Goal: Task Accomplishment & Management: Manage account settings

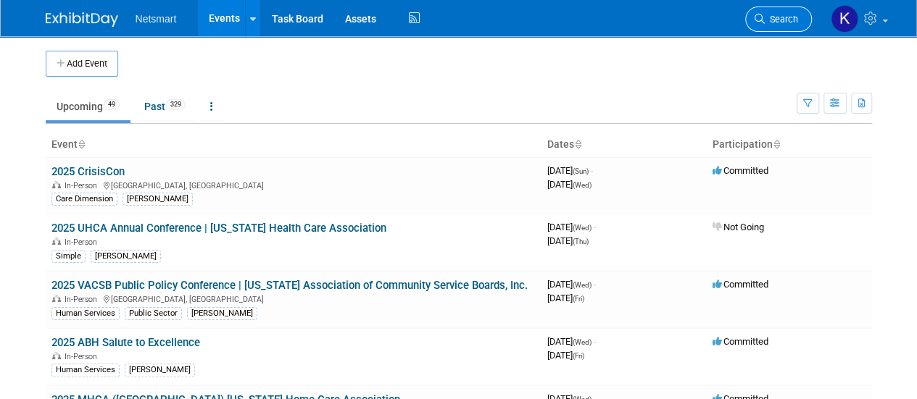
click at [753, 25] on link "Search" at bounding box center [778, 19] width 67 height 25
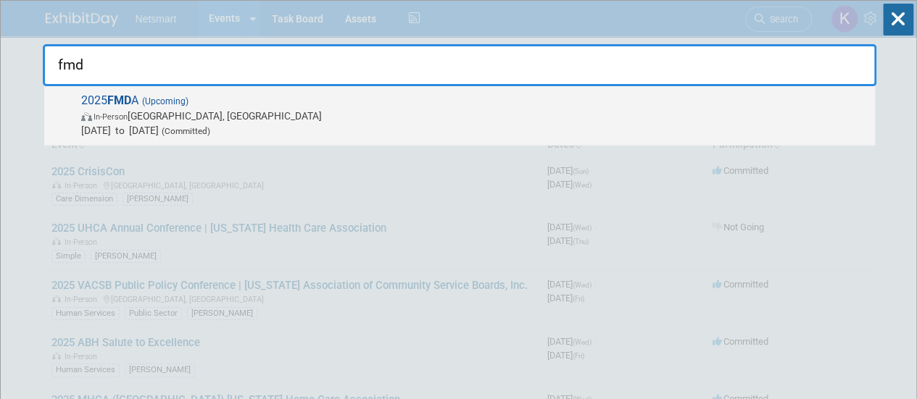
type input "fmd"
click at [471, 109] on span "In-Person Orlando, FL" at bounding box center [474, 116] width 786 height 14
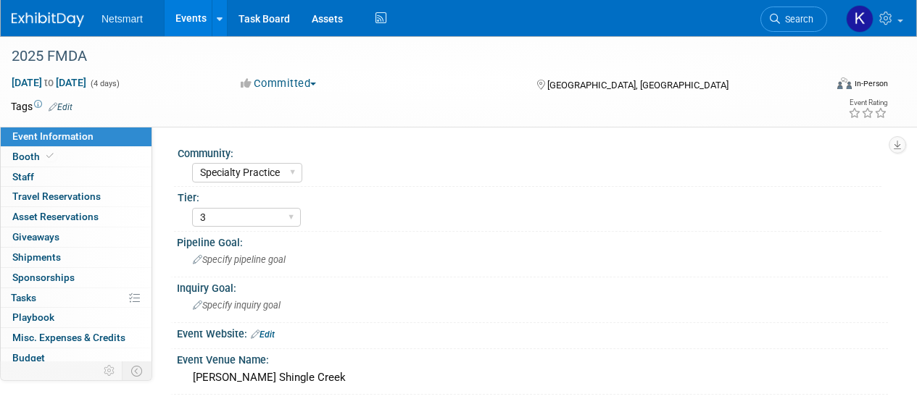
select select "Specialty Practice"
select select "3"
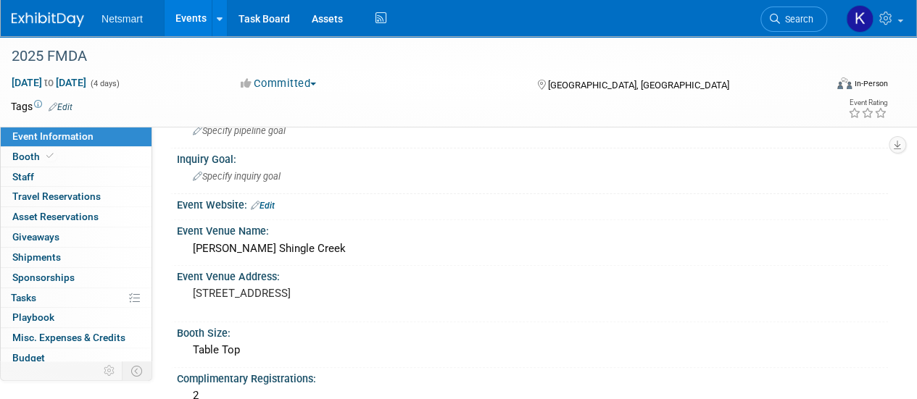
scroll to position [128, 0]
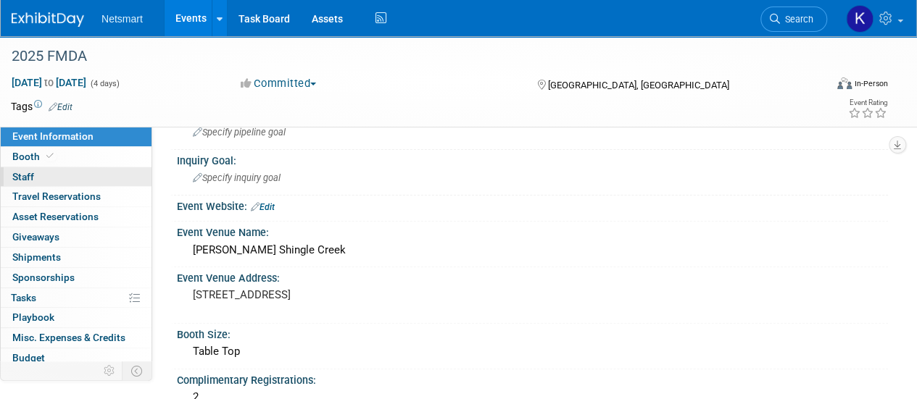
click at [94, 167] on link "0 Staff 0" at bounding box center [76, 177] width 151 height 20
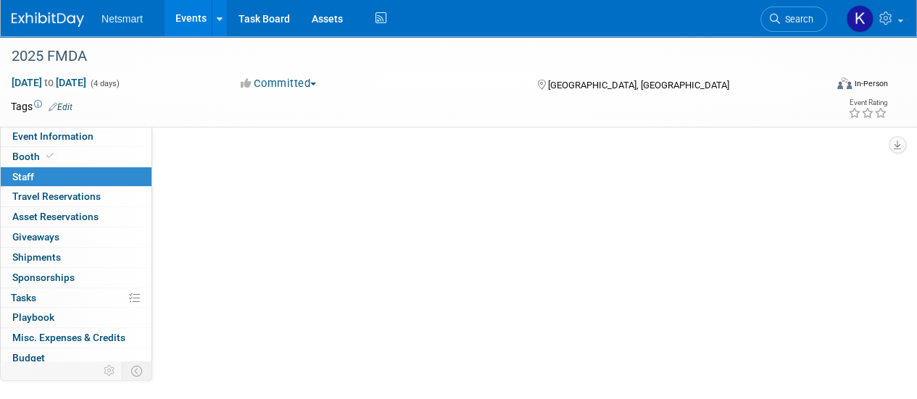
scroll to position [0, 0]
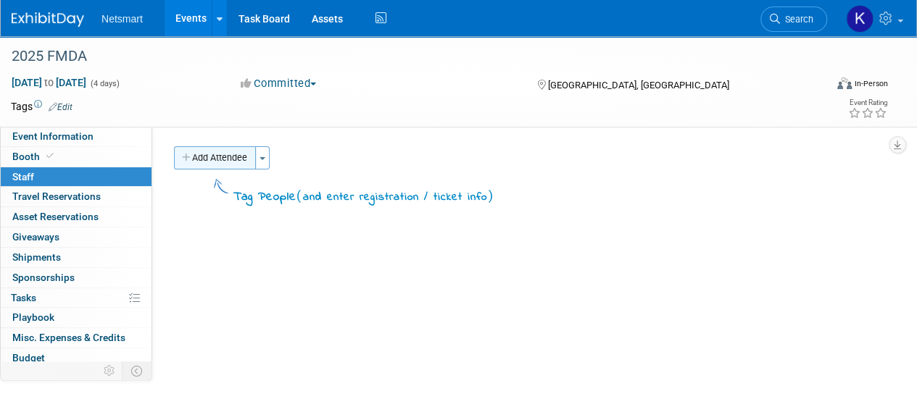
click at [241, 147] on button "Add Attendee" at bounding box center [215, 157] width 82 height 23
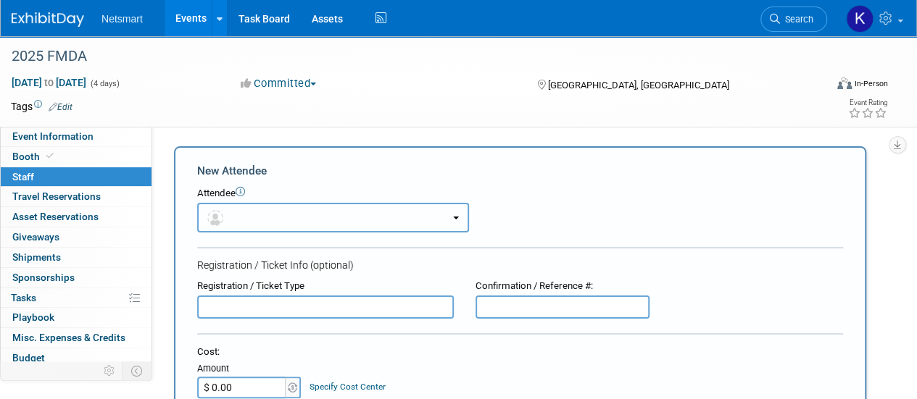
click at [301, 217] on button "button" at bounding box center [333, 218] width 272 height 30
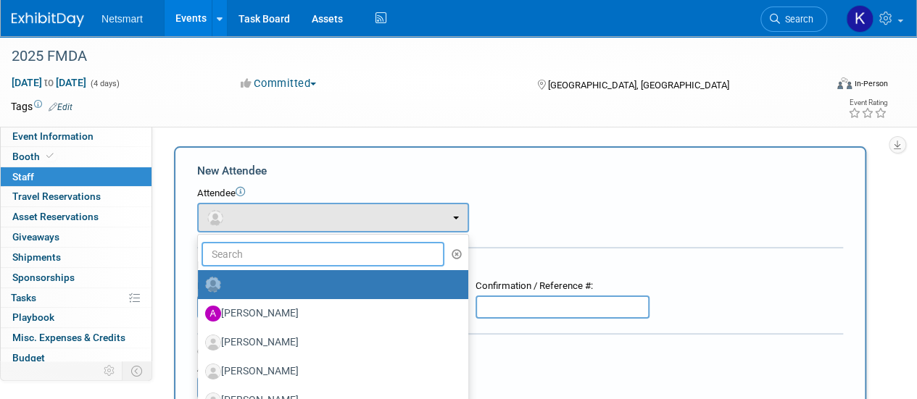
click at [275, 257] on input "text" at bounding box center [322, 254] width 243 height 25
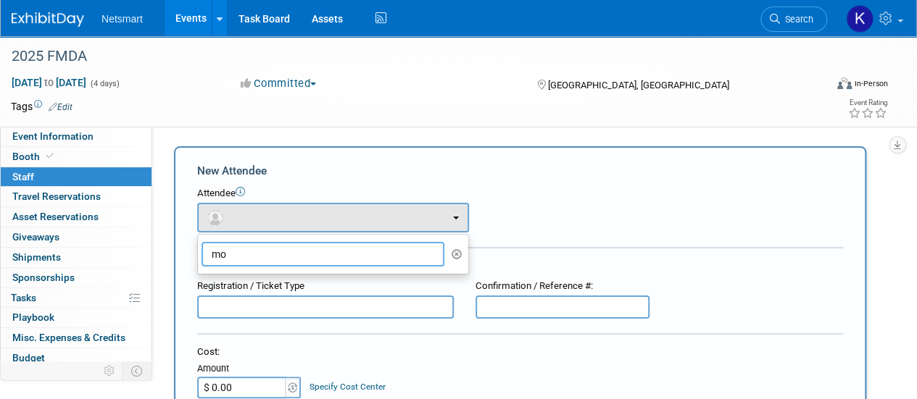
type input "m"
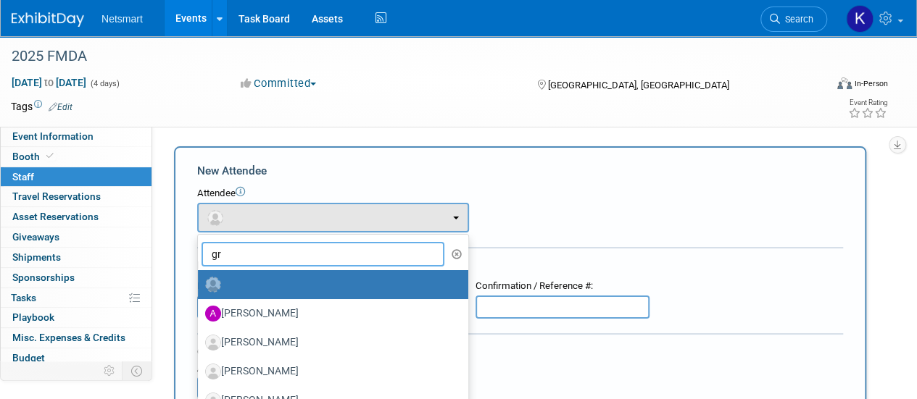
type input "g"
click at [262, 254] on input "text" at bounding box center [322, 254] width 243 height 25
click at [354, 251] on input "text" at bounding box center [322, 254] width 243 height 25
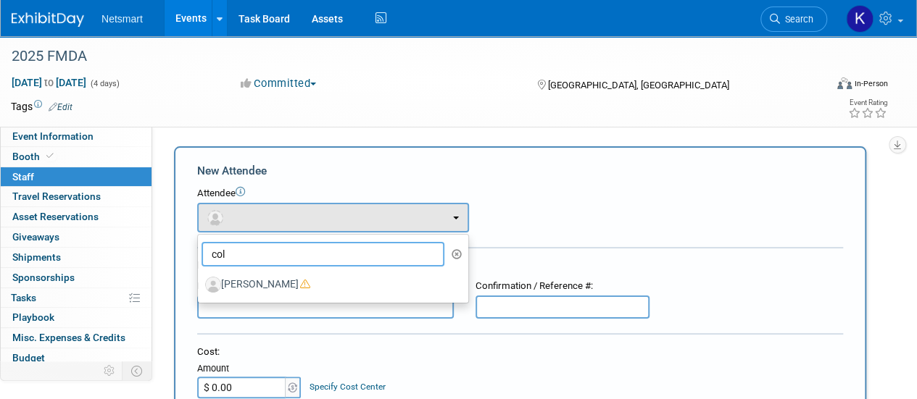
type input "col"
click at [496, 230] on td "X" at bounding box center [485, 218] width 33 height 30
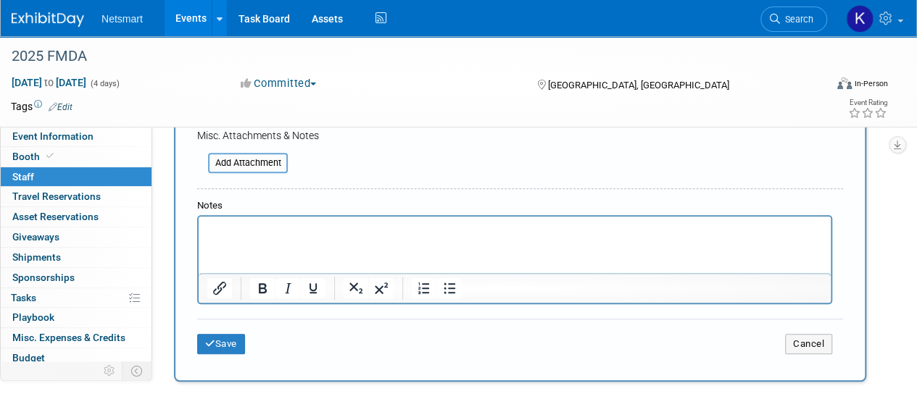
scroll to position [362, 0]
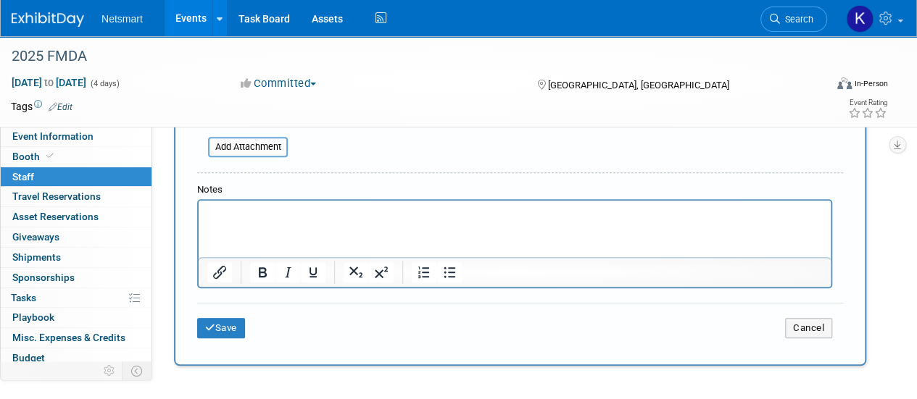
click at [278, 221] on html at bounding box center [515, 211] width 632 height 20
click at [223, 318] on button "Save" at bounding box center [221, 328] width 48 height 20
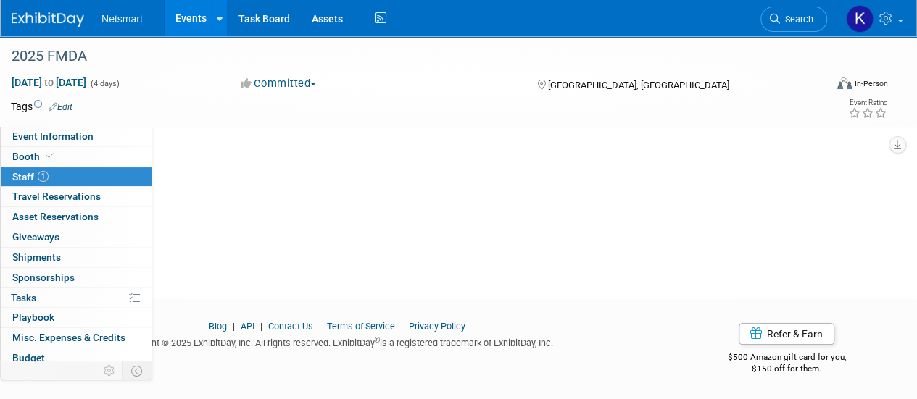
scroll to position [3, 0]
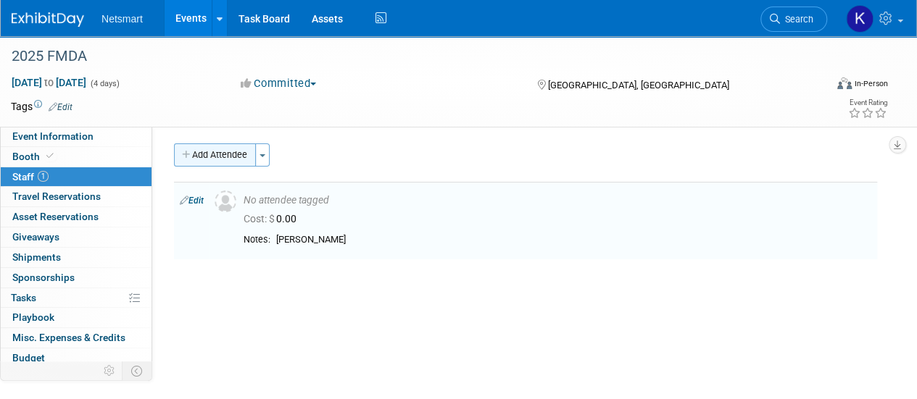
click at [224, 155] on button "Add Attendee" at bounding box center [215, 154] width 82 height 23
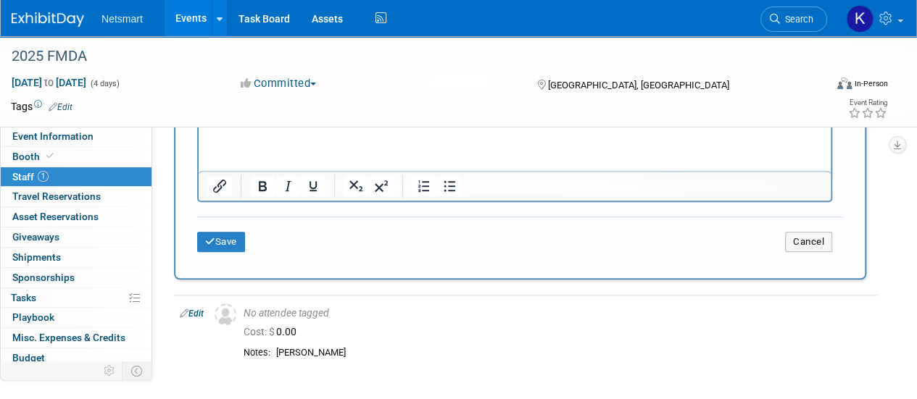
scroll to position [382, 0]
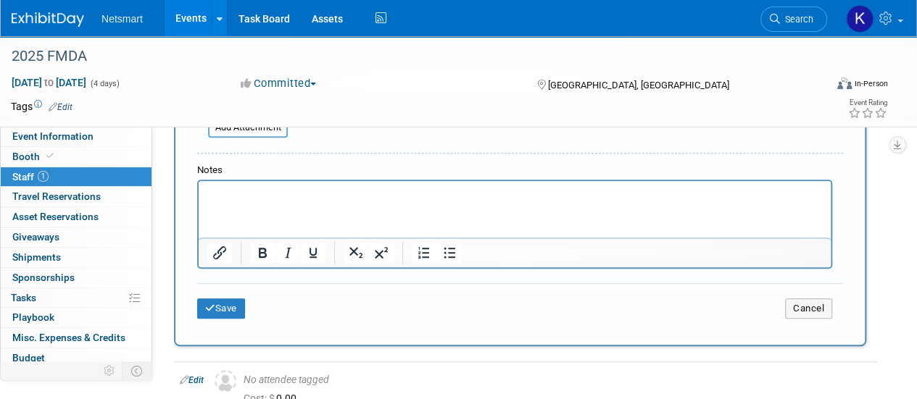
click at [240, 201] on html at bounding box center [515, 191] width 632 height 20
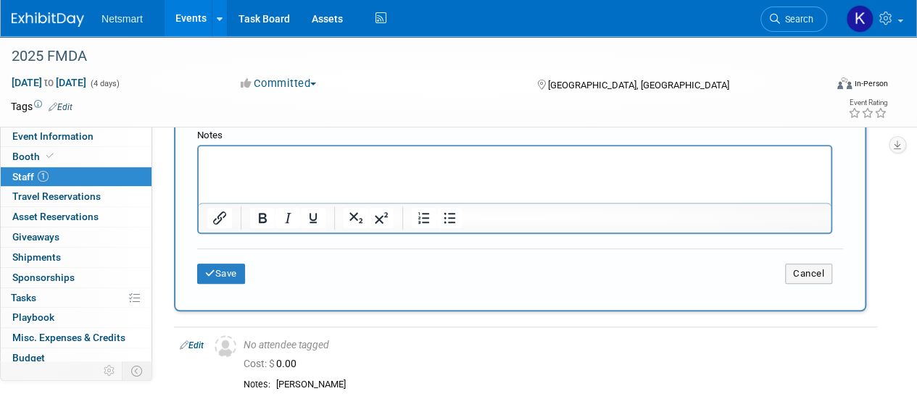
scroll to position [405, 0]
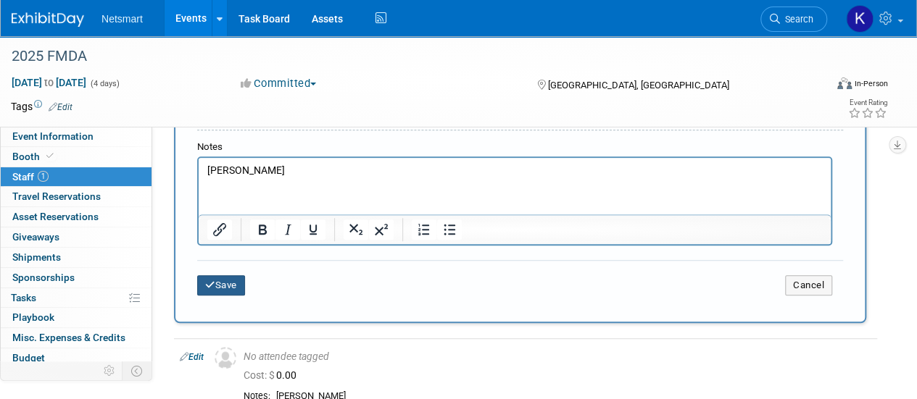
click at [223, 280] on button "Save" at bounding box center [221, 285] width 48 height 20
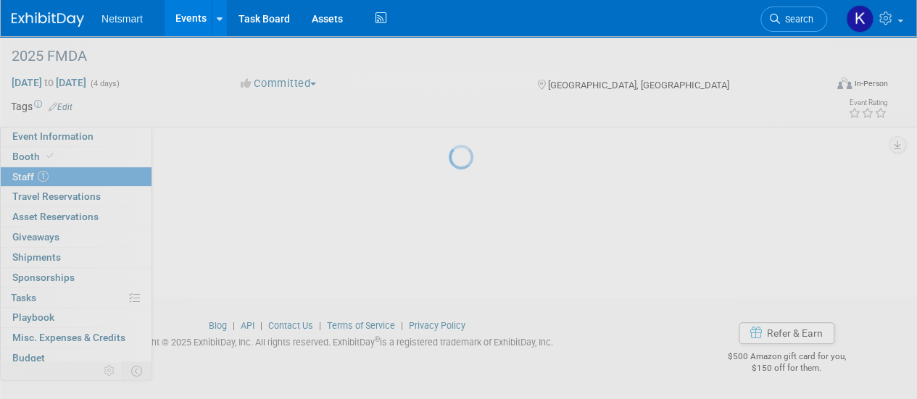
scroll to position [183, 0]
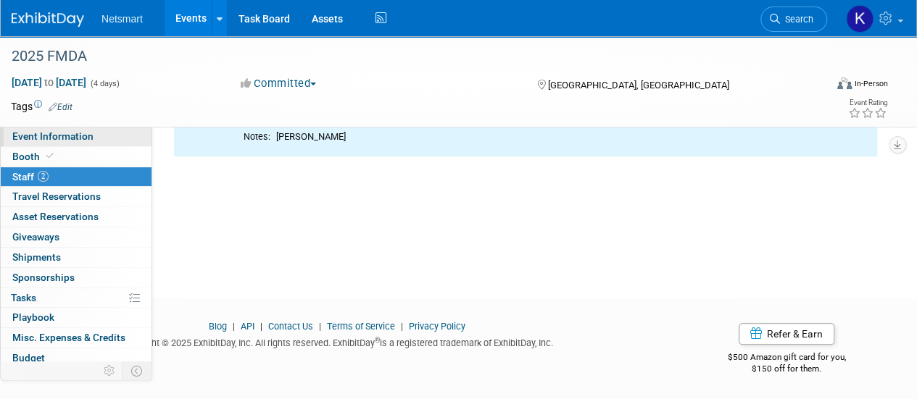
click at [71, 140] on span "Event Information" at bounding box center [52, 136] width 81 height 12
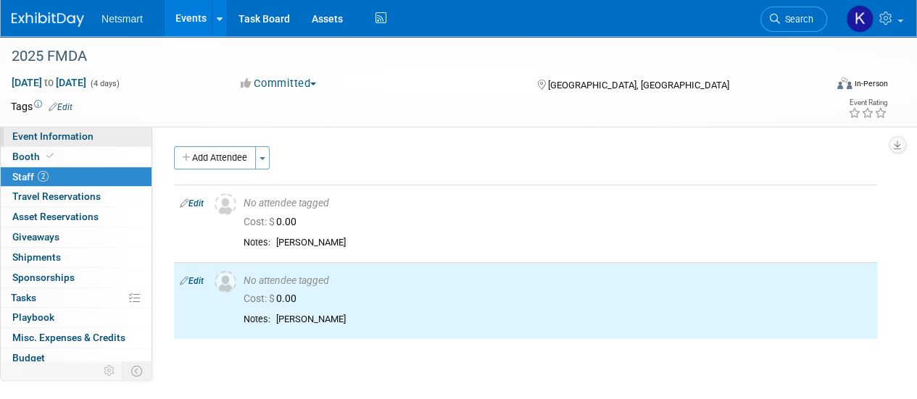
select select "Specialty Practice"
select select "3"
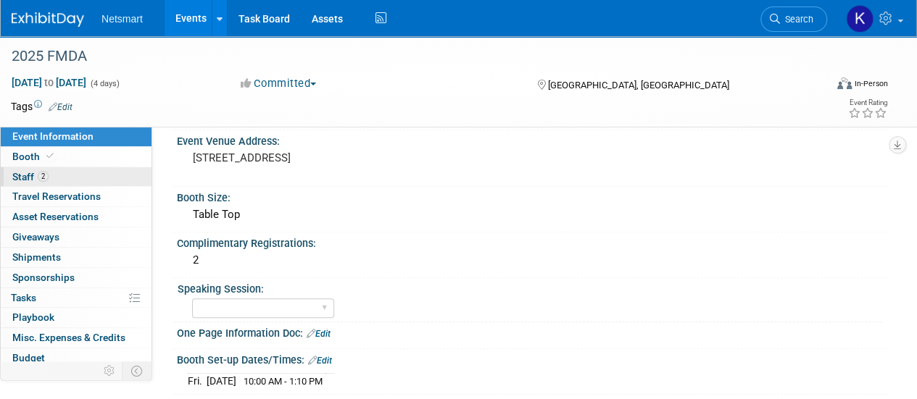
scroll to position [259, 0]
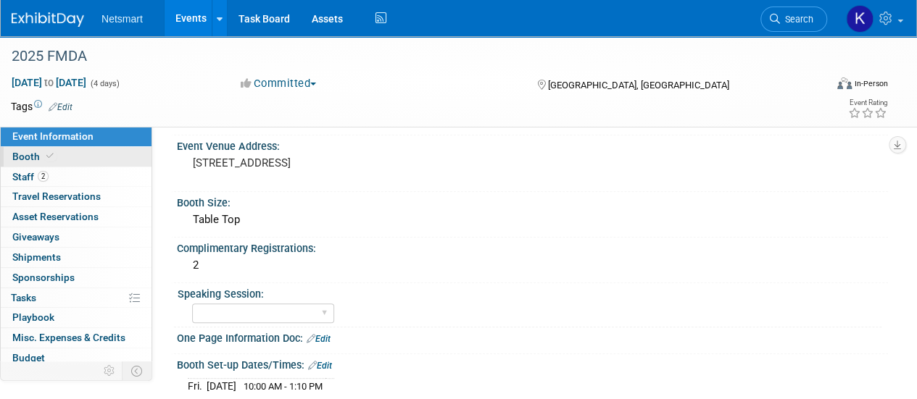
click at [103, 160] on link "Booth" at bounding box center [76, 157] width 151 height 20
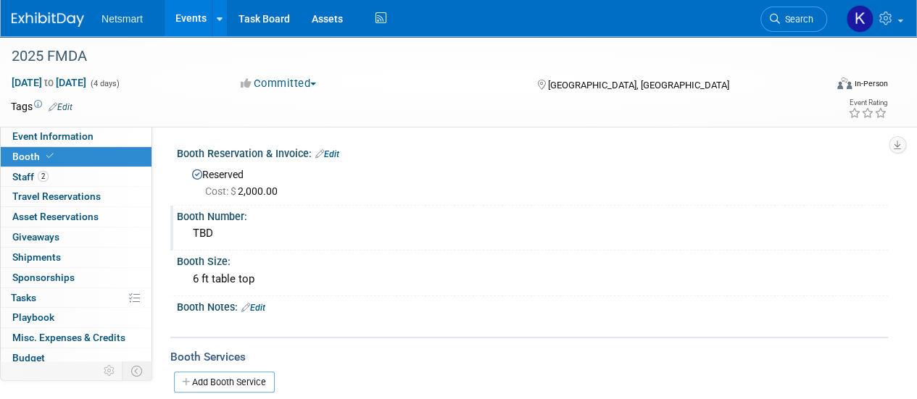
click at [217, 244] on div "TBD" at bounding box center [532, 233] width 689 height 22
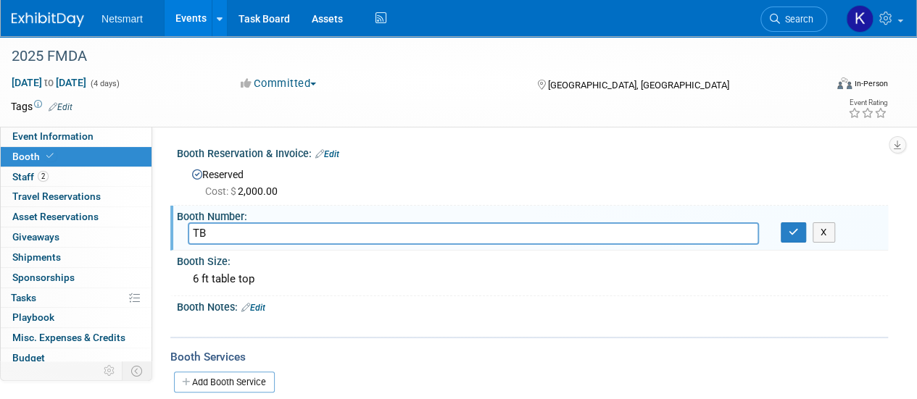
type input "T"
type input "3"
click at [781, 230] on button "button" at bounding box center [794, 232] width 26 height 20
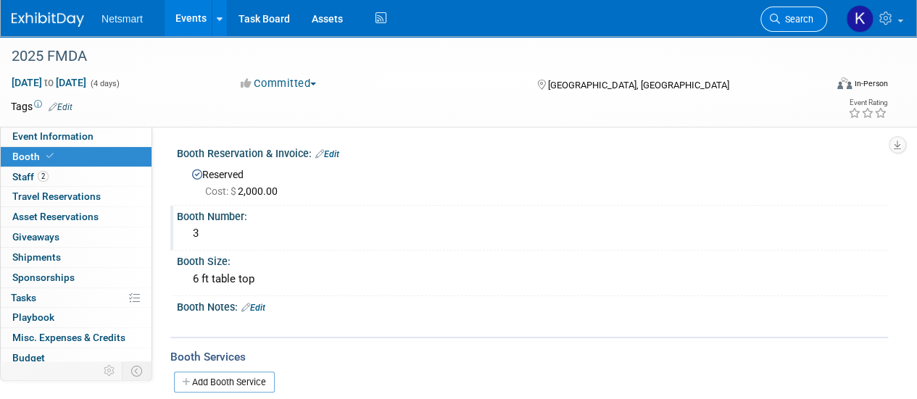
click at [787, 17] on span "Search" at bounding box center [796, 19] width 33 height 11
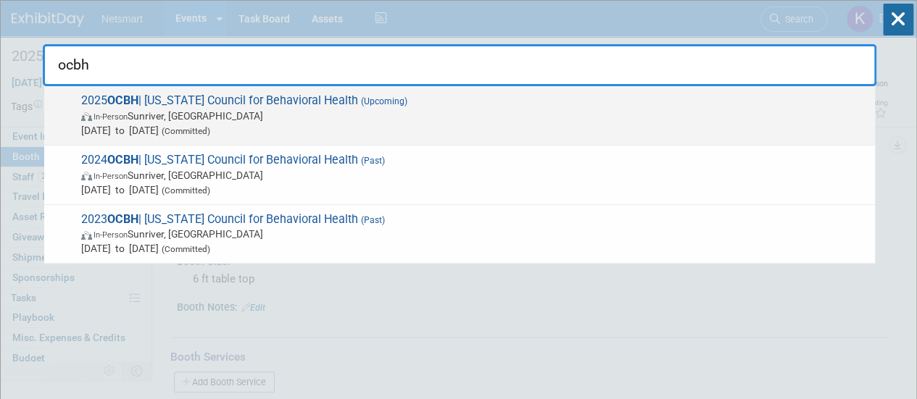
type input "ocbh"
click at [304, 123] on span "[DATE] to [DATE] (Committed)" at bounding box center [474, 130] width 786 height 14
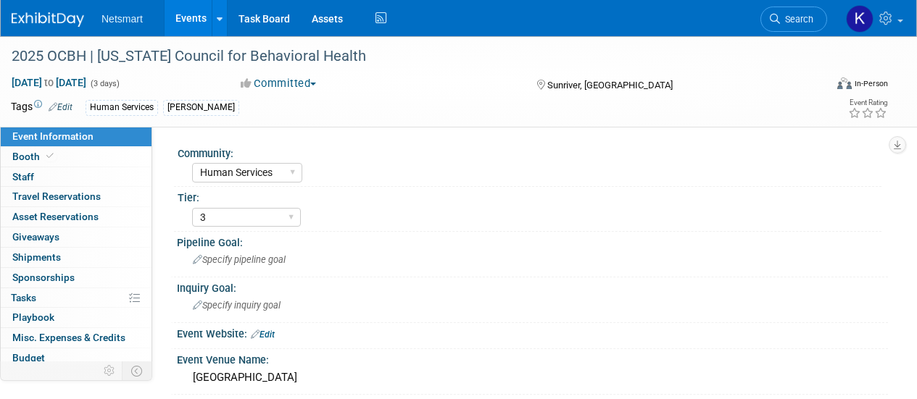
select select "Human Services"
select select "3"
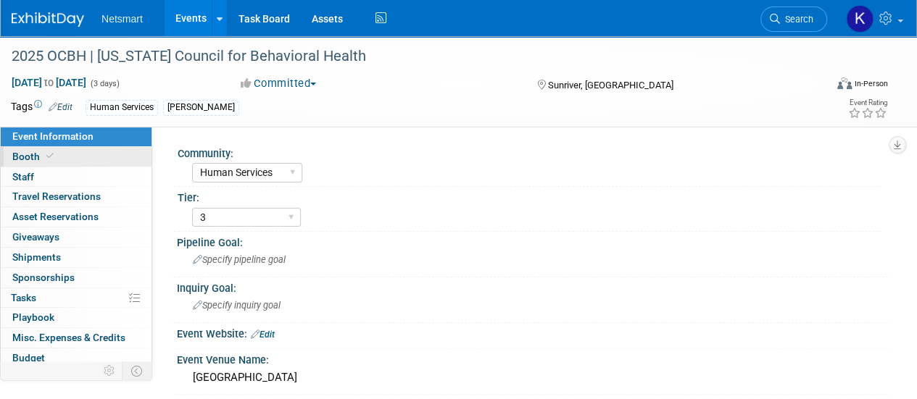
click at [41, 165] on link "Booth" at bounding box center [76, 157] width 151 height 20
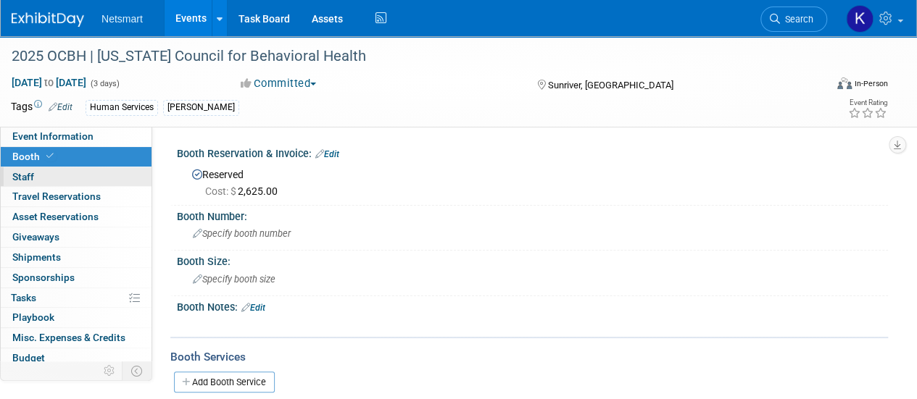
click at [67, 170] on link "0 Staff 0" at bounding box center [76, 177] width 151 height 20
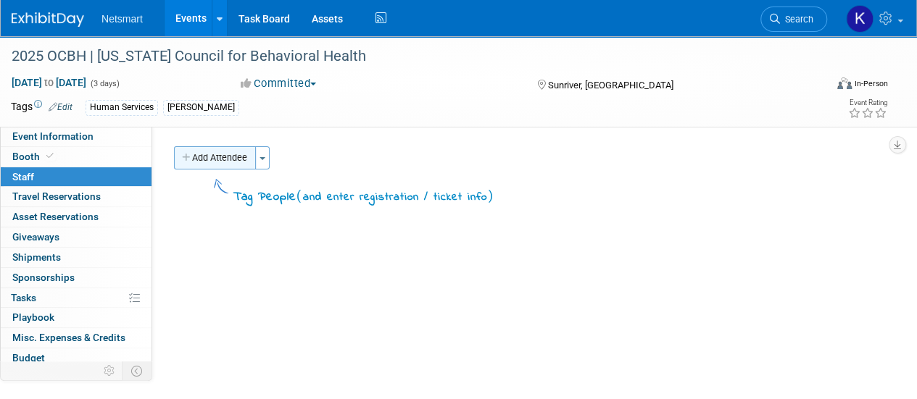
click at [207, 161] on button "Add Attendee" at bounding box center [215, 157] width 82 height 23
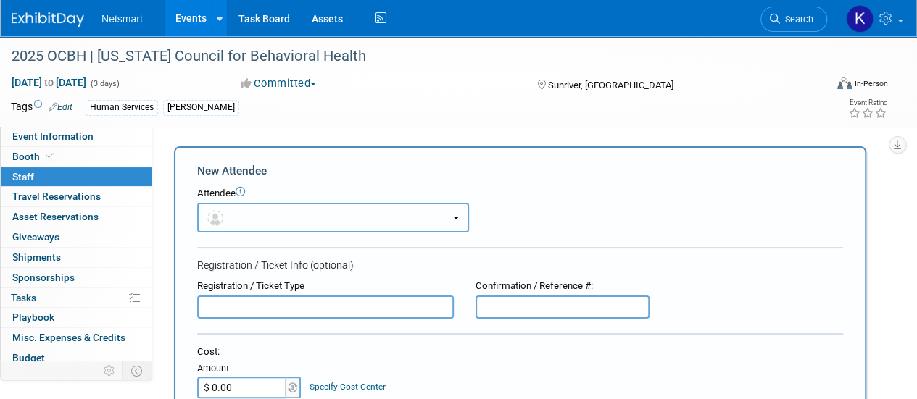
click at [279, 220] on button "button" at bounding box center [333, 218] width 272 height 30
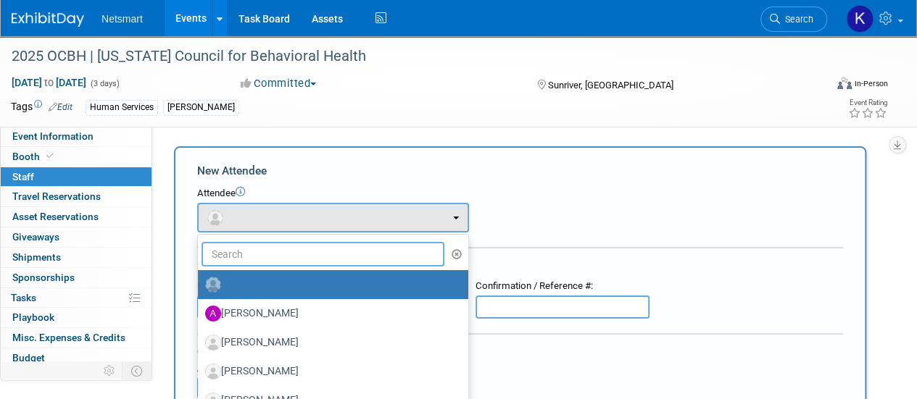
click at [249, 256] on input "text" at bounding box center [322, 254] width 243 height 25
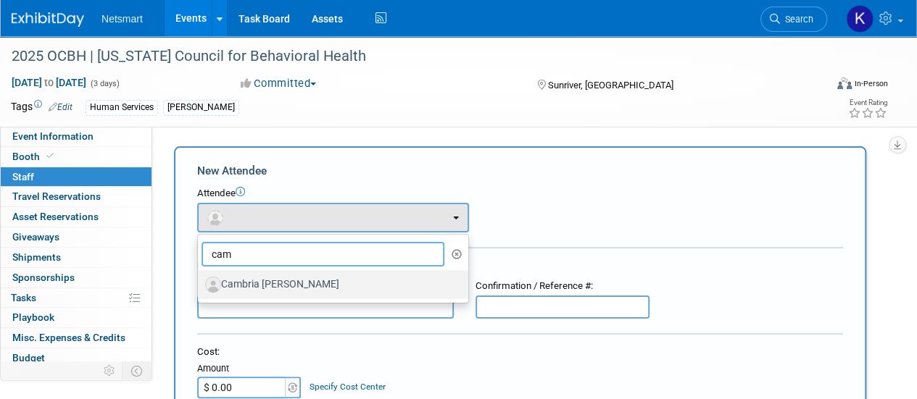
type input "cam"
click at [247, 279] on label "Cambria [PERSON_NAME]" at bounding box center [329, 284] width 249 height 23
click at [200, 279] on input "Cambria [PERSON_NAME]" at bounding box center [195, 282] width 9 height 9
select select "0d36212e-2dbb-435a-8cd8-1d479926e3dc"
select select "400"
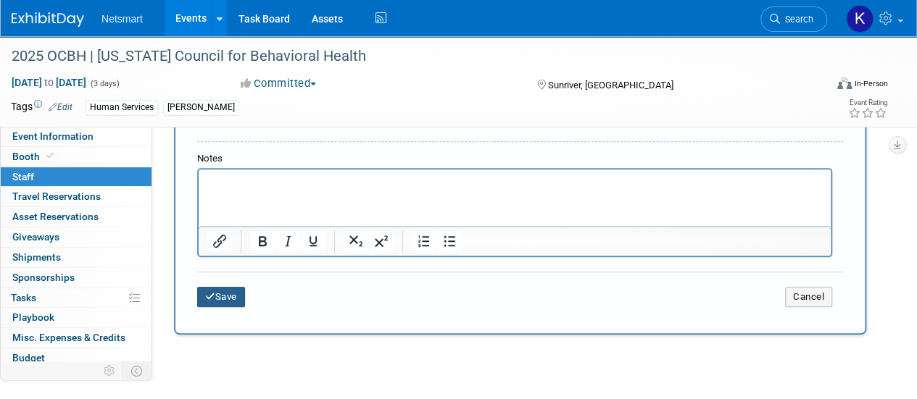
click at [229, 296] on button "Save" at bounding box center [221, 297] width 48 height 20
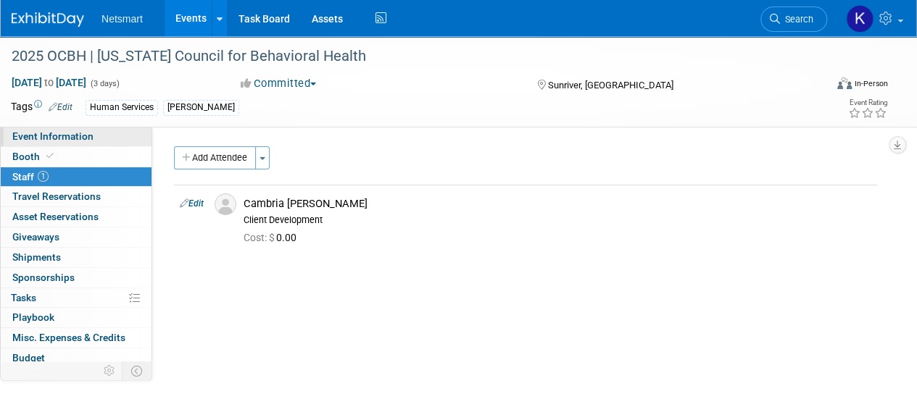
click at [90, 137] on span "Event Information" at bounding box center [52, 136] width 81 height 12
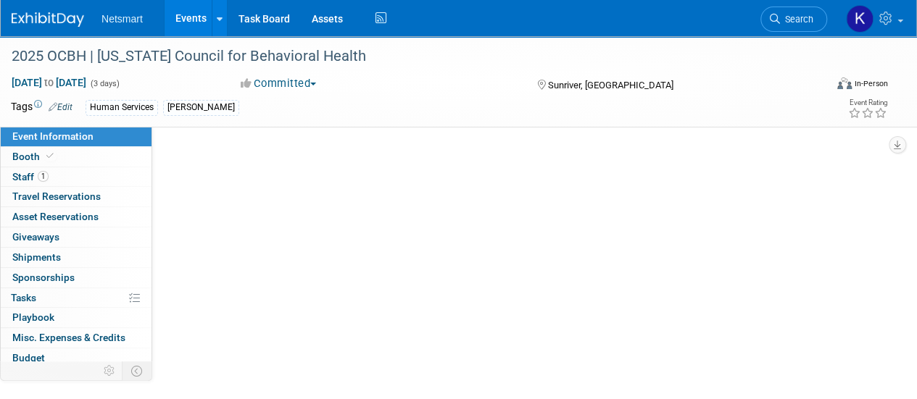
select select "Human Services"
select select "3"
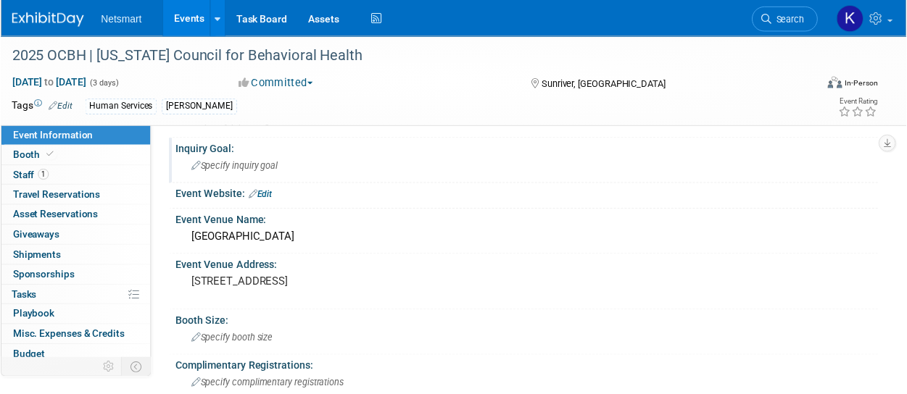
scroll to position [138, 0]
click at [300, 285] on pre "17600 Center Dr, Sunriver, OR 97707" at bounding box center [325, 284] width 265 height 13
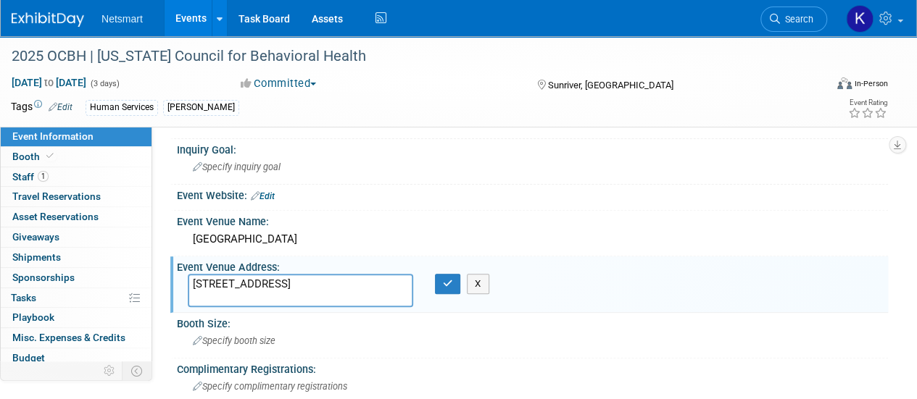
click at [300, 285] on textarea "17600 Center Dr, Sunriver, OR 97707" at bounding box center [300, 290] width 225 height 33
click at [441, 289] on button "button" at bounding box center [448, 284] width 26 height 20
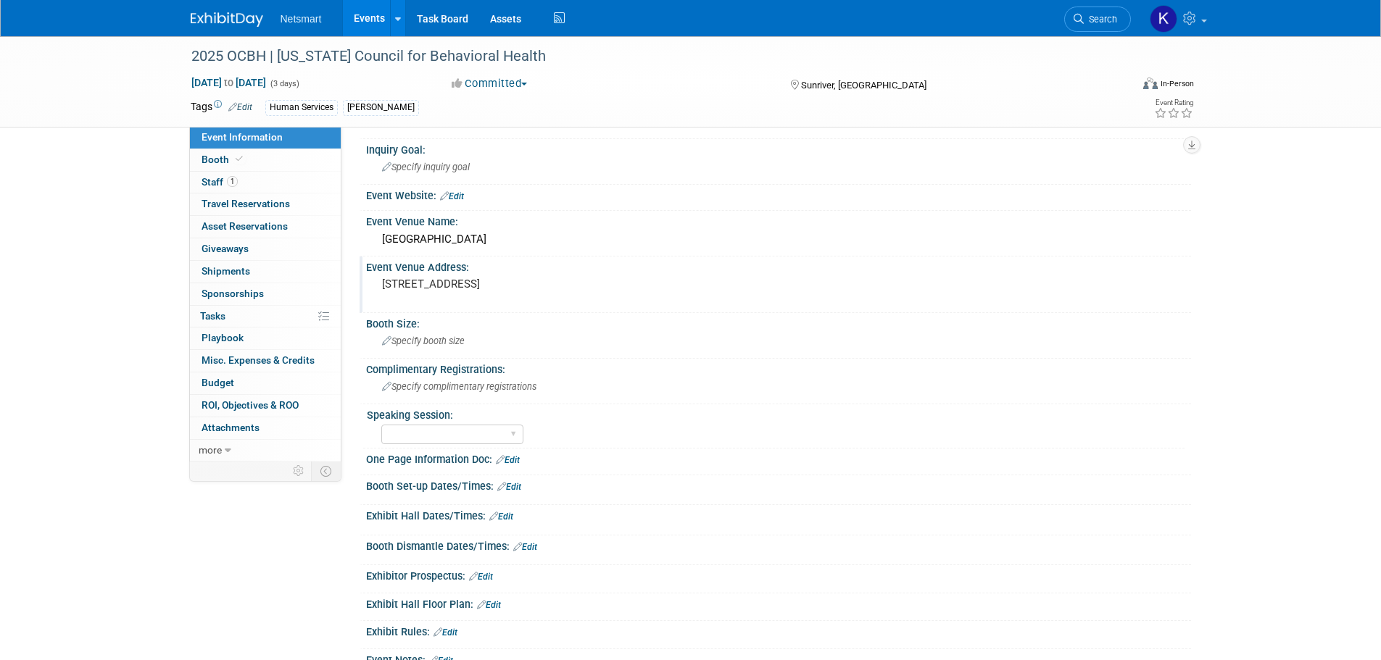
click at [513, 399] on link "Edit" at bounding box center [509, 487] width 24 height 10
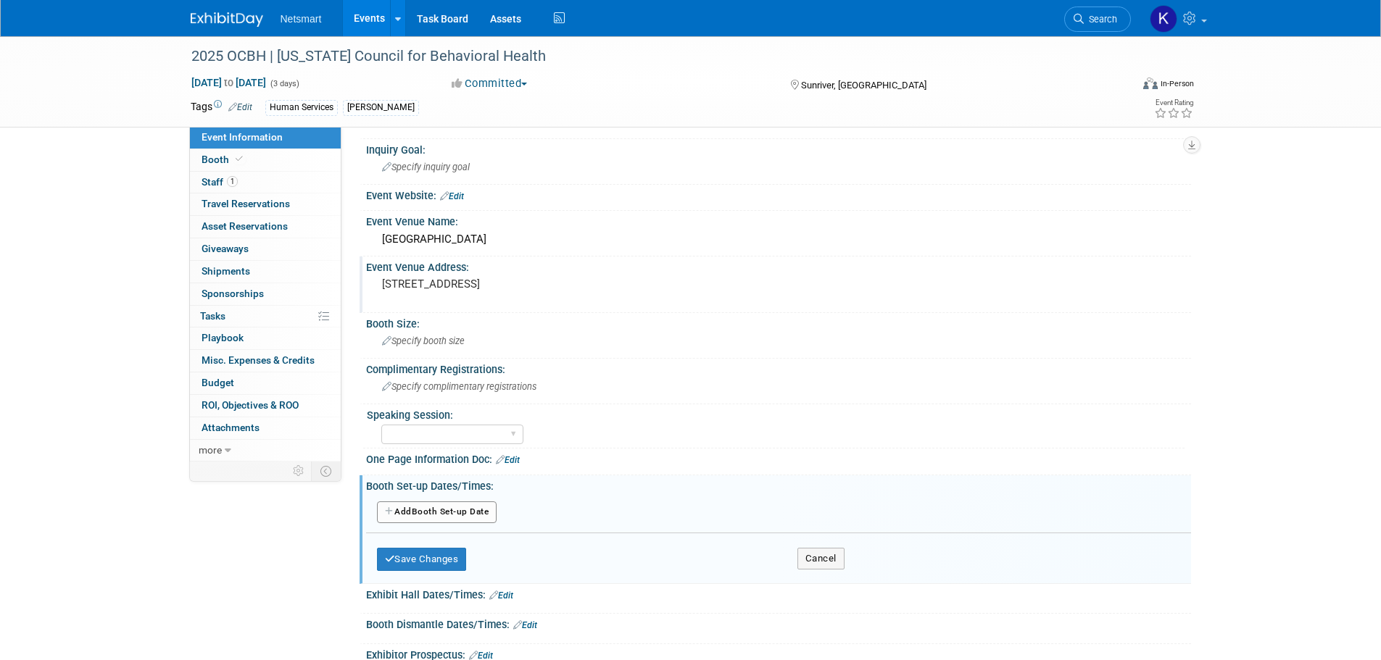
click at [479, 399] on button "Add Another Booth Set-up Date" at bounding box center [437, 512] width 120 height 22
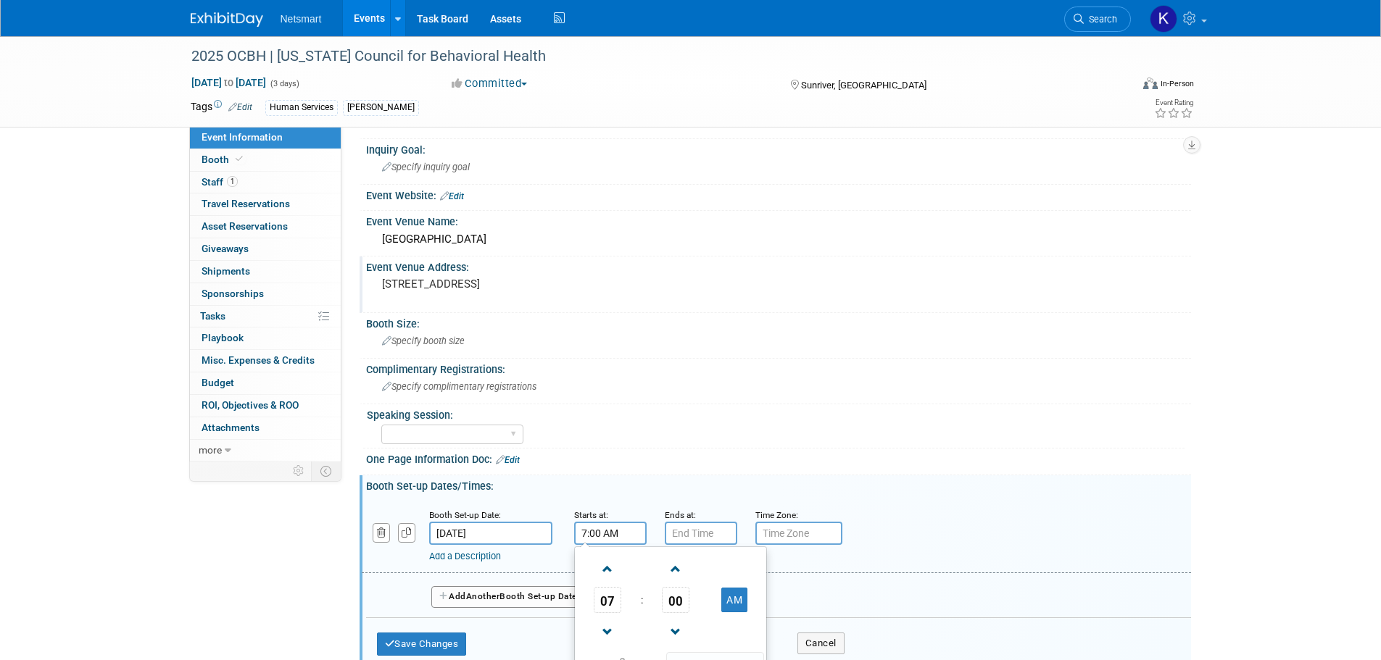
click at [630, 399] on input "7:00 AM" at bounding box center [610, 533] width 72 height 23
click at [607, 399] on span at bounding box center [607, 569] width 25 height 25
type input "8:00 AM"
click at [676, 399] on input "7:00 PM" at bounding box center [701, 533] width 72 height 23
click at [696, 399] on span at bounding box center [698, 569] width 25 height 25
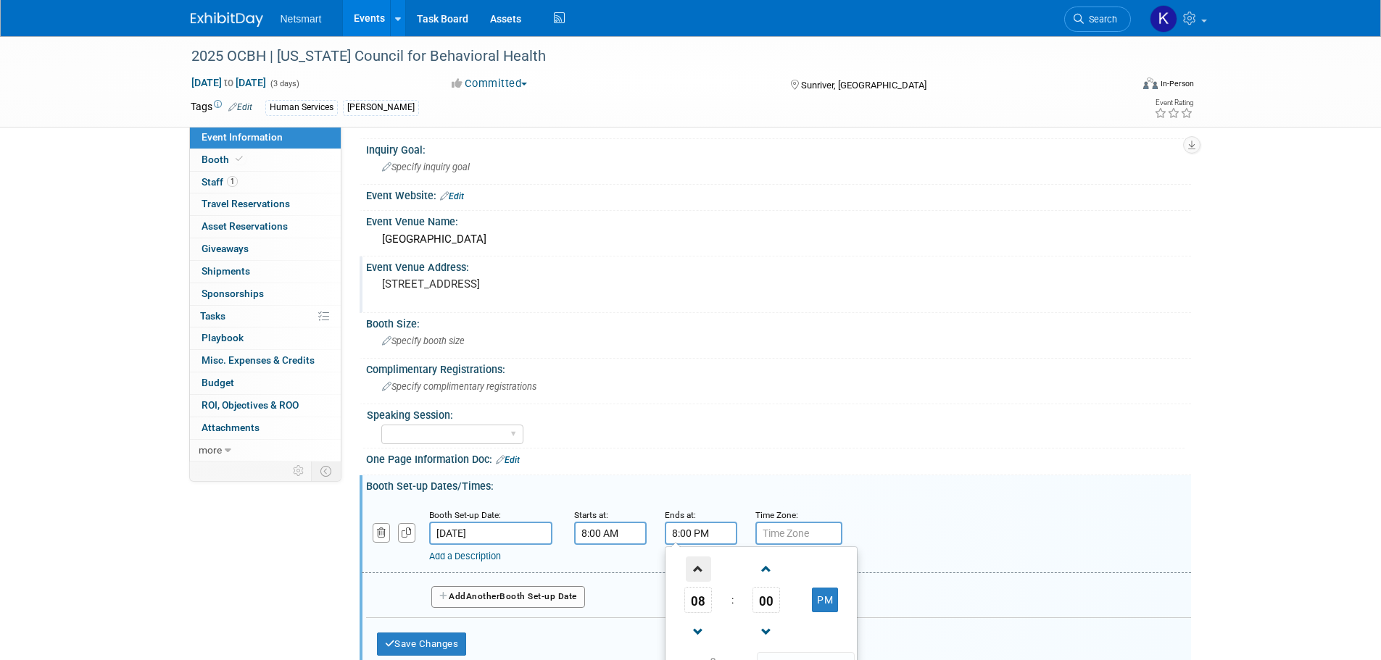
click at [696, 399] on span at bounding box center [698, 569] width 25 height 25
click at [846, 399] on td "PM" at bounding box center [824, 600] width 57 height 26
click at [829, 399] on button "PM" at bounding box center [825, 600] width 26 height 25
type input "9:00 AM"
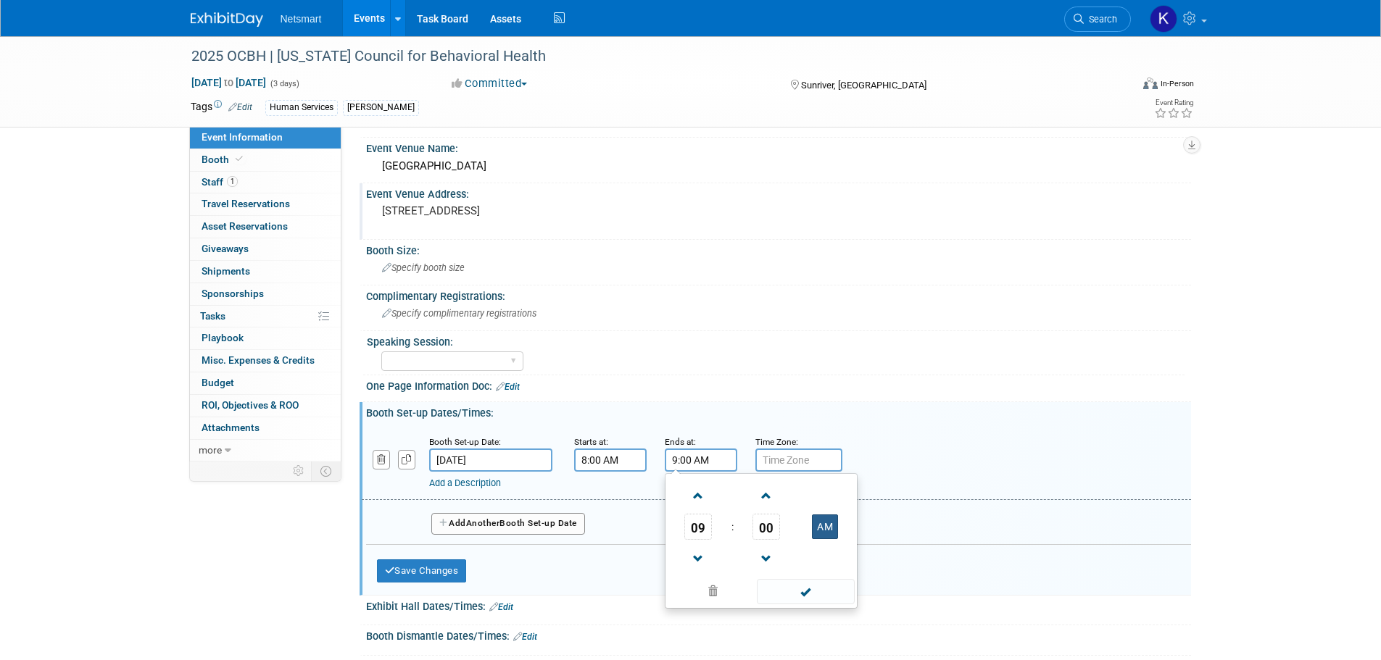
scroll to position [212, 0]
click at [792, 399] on span at bounding box center [806, 590] width 98 height 25
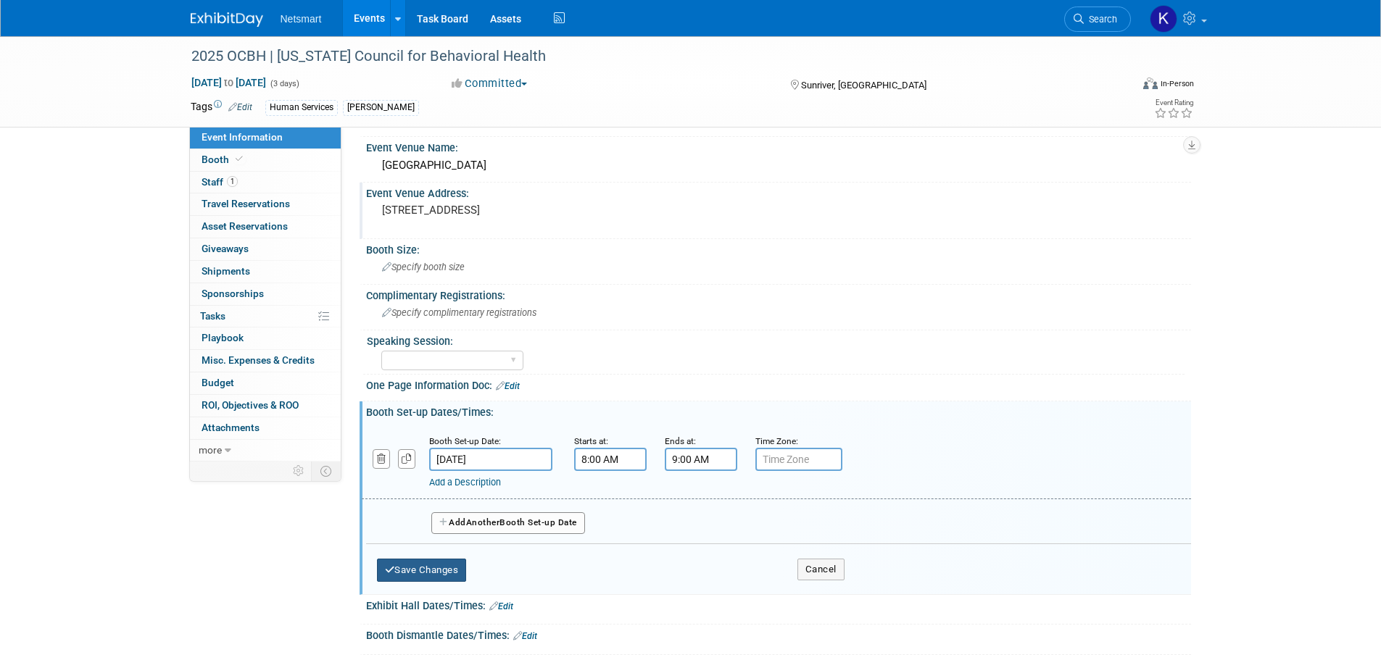
click at [430, 399] on button "Save Changes" at bounding box center [422, 570] width 90 height 23
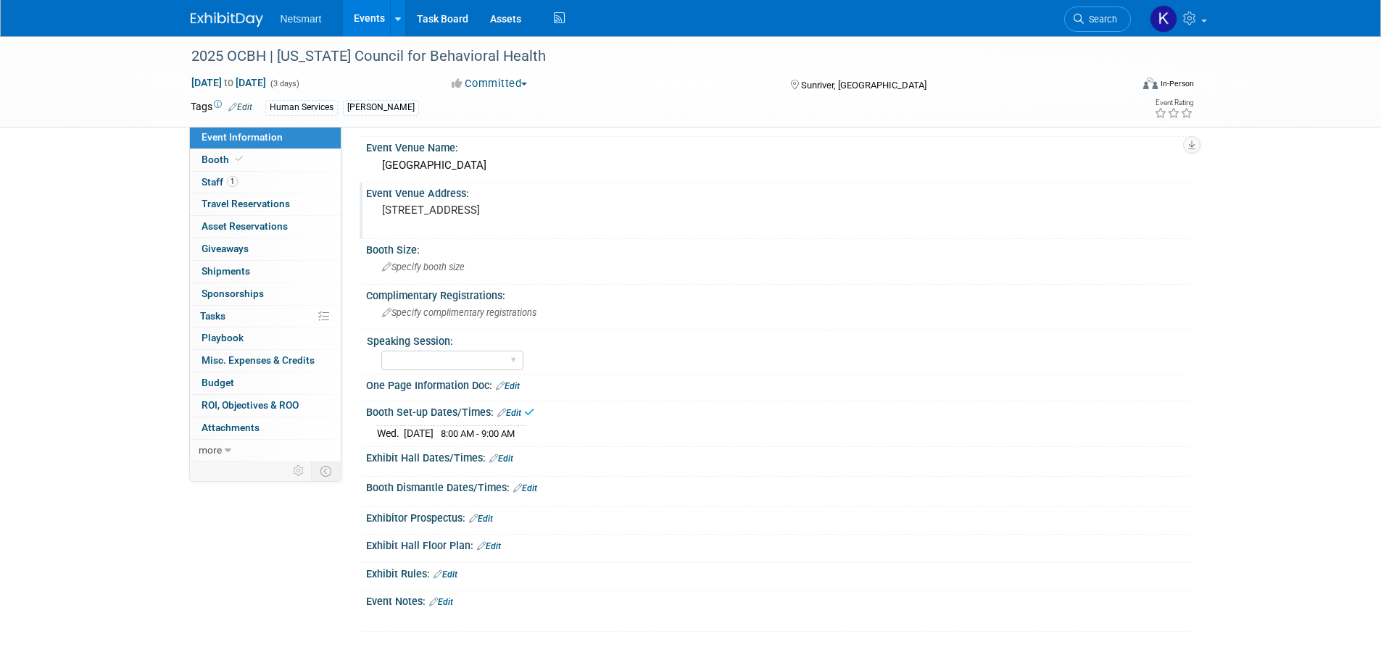
click at [527, 399] on link "Edit" at bounding box center [525, 488] width 24 height 10
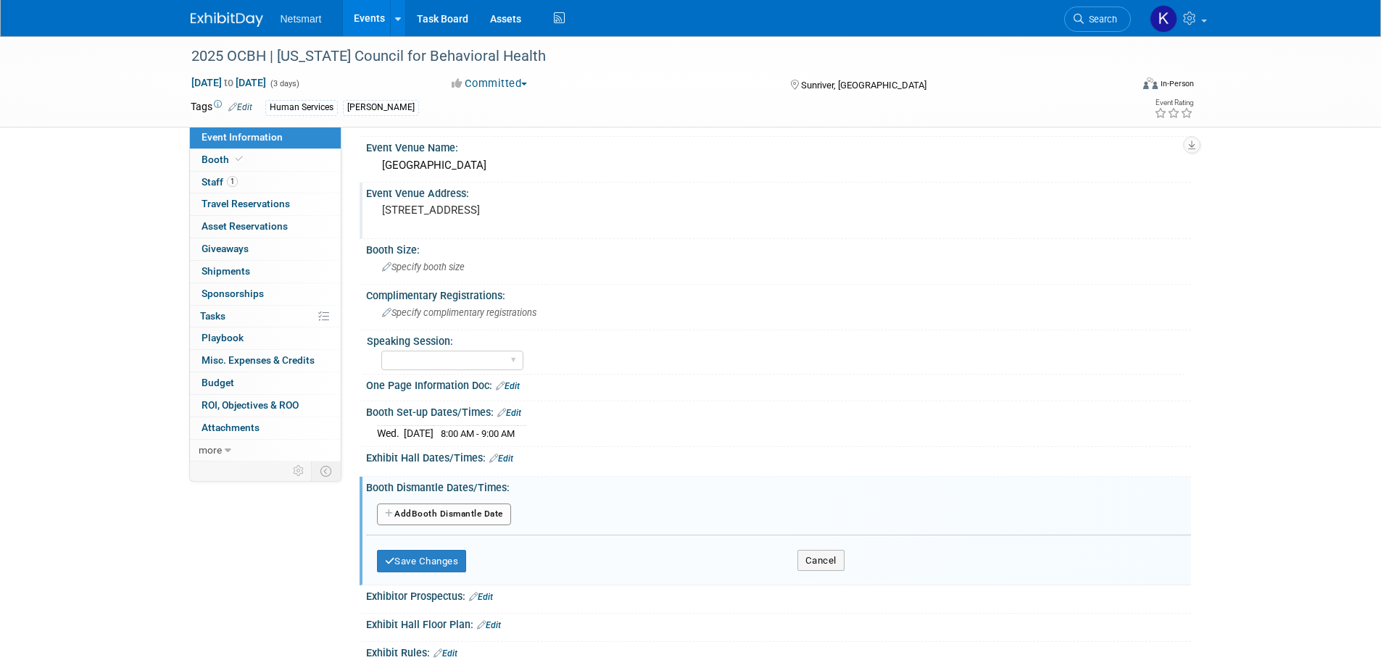
click at [499, 399] on button "Add Another Booth Dismantle Date" at bounding box center [444, 515] width 134 height 22
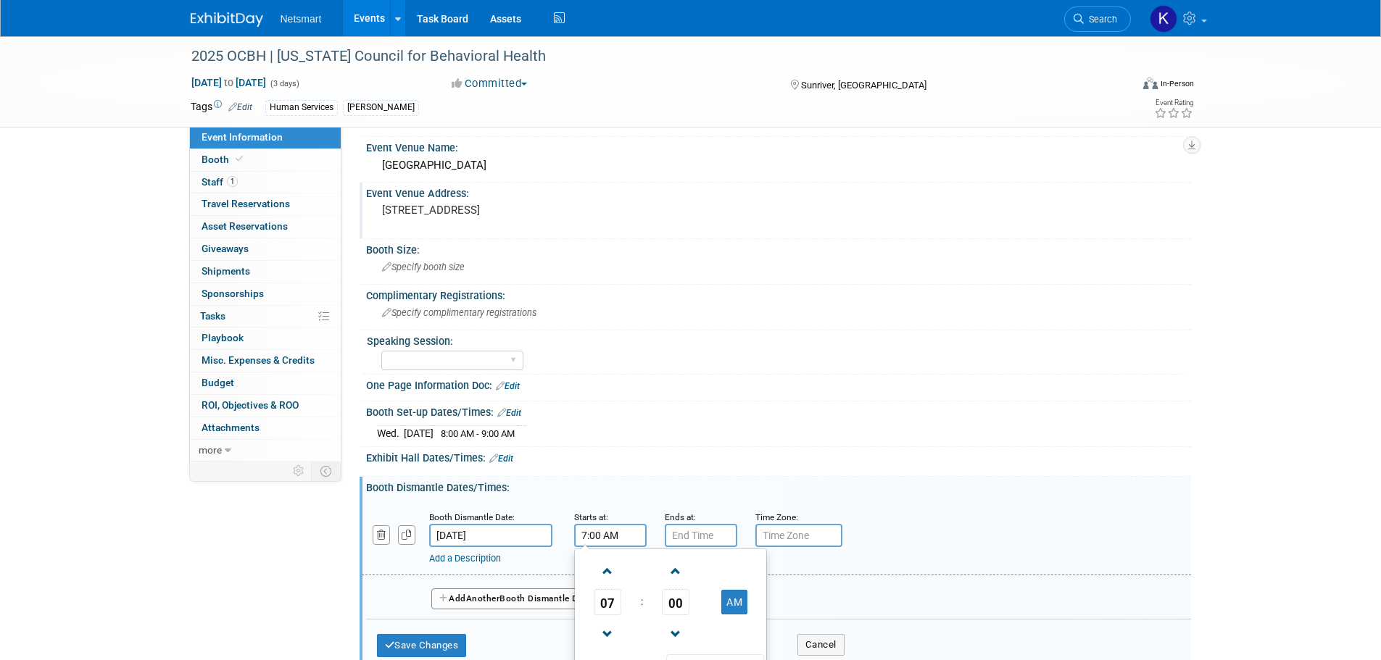
click at [586, 399] on input "7:00 AM" at bounding box center [610, 535] width 72 height 23
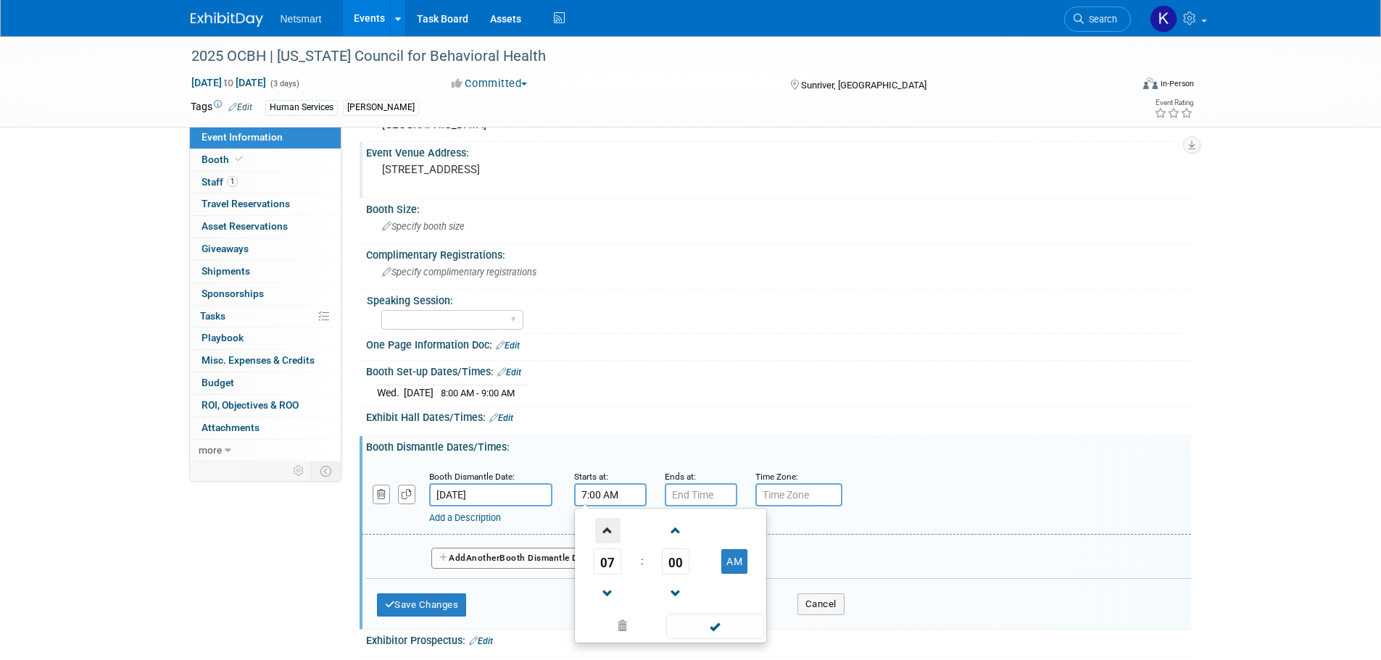
click at [609, 399] on span at bounding box center [607, 530] width 25 height 25
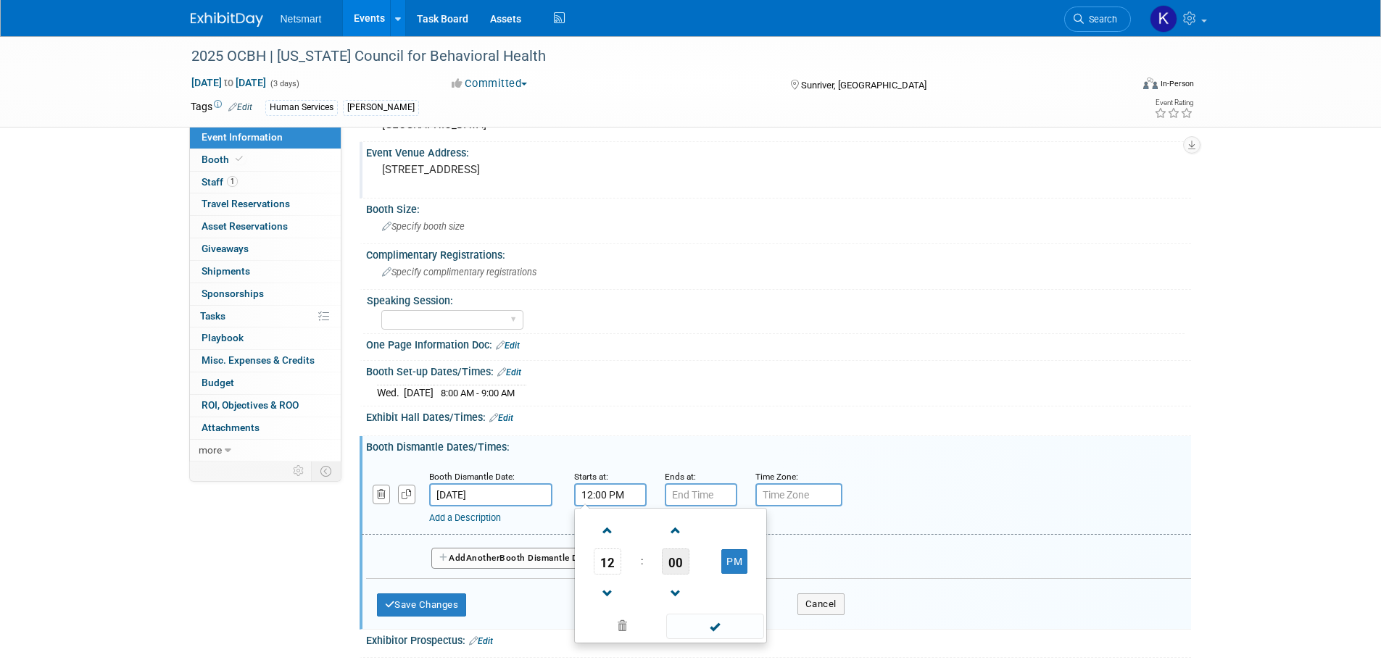
click at [666, 399] on span "00" at bounding box center [676, 562] width 28 height 26
click at [692, 399] on td "30" at bounding box center [693, 570] width 46 height 39
type input "12:30 PM"
click at [693, 399] on input "7:00 PM" at bounding box center [701, 494] width 72 height 23
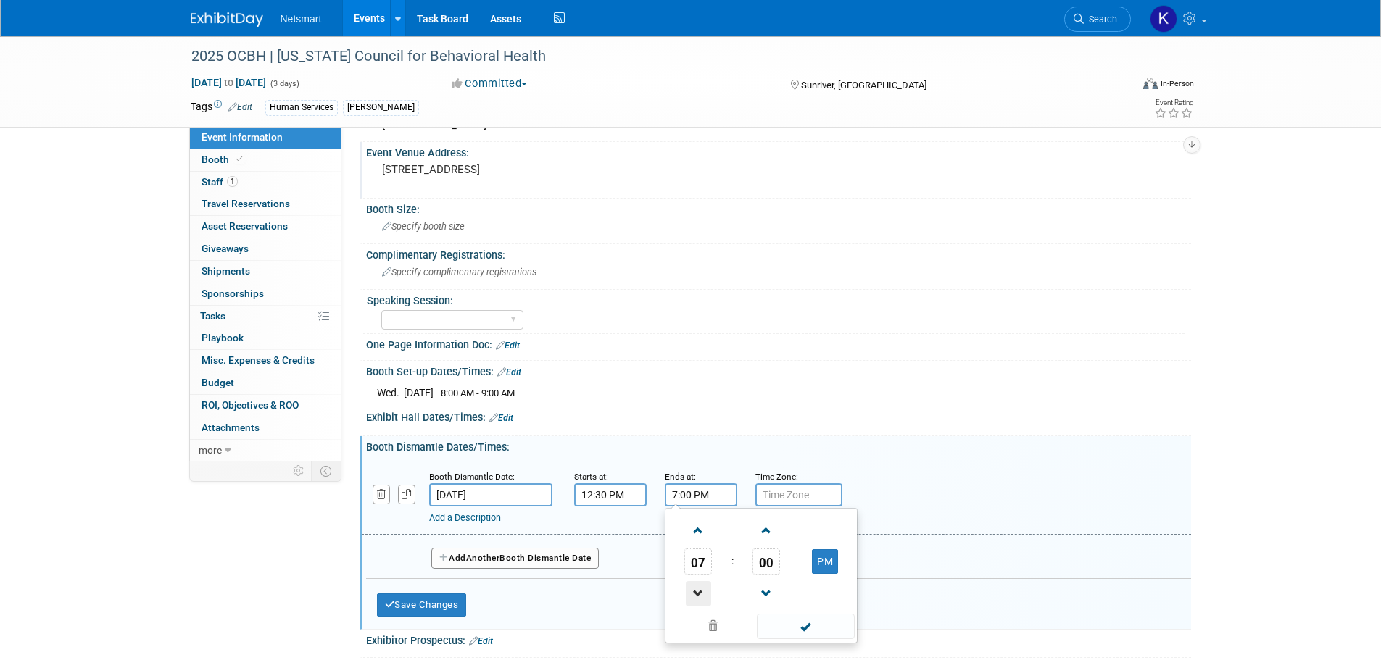
click at [696, 399] on span at bounding box center [698, 593] width 25 height 25
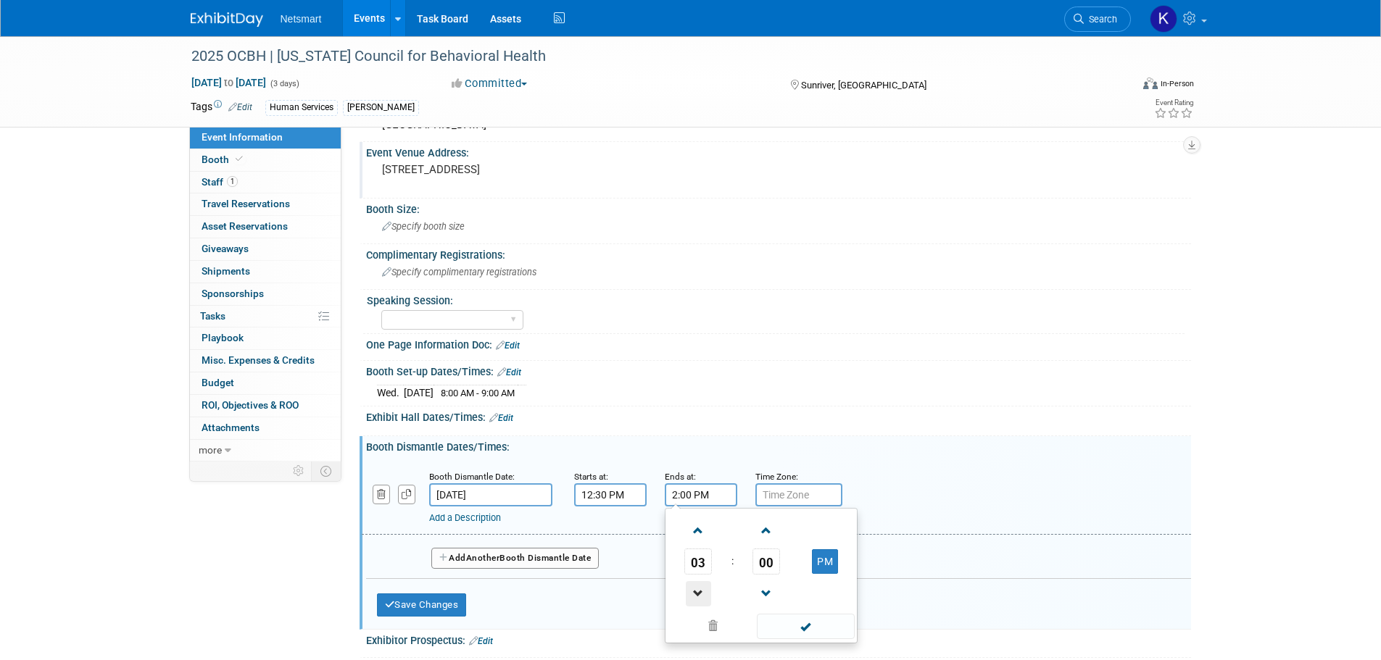
click at [696, 399] on span at bounding box center [698, 593] width 25 height 25
click at [691, 399] on span "01" at bounding box center [698, 562] width 28 height 26
click at [778, 399] on td "02" at bounding box center [784, 531] width 46 height 39
type input "2:00 PM"
click at [795, 399] on span at bounding box center [806, 626] width 98 height 25
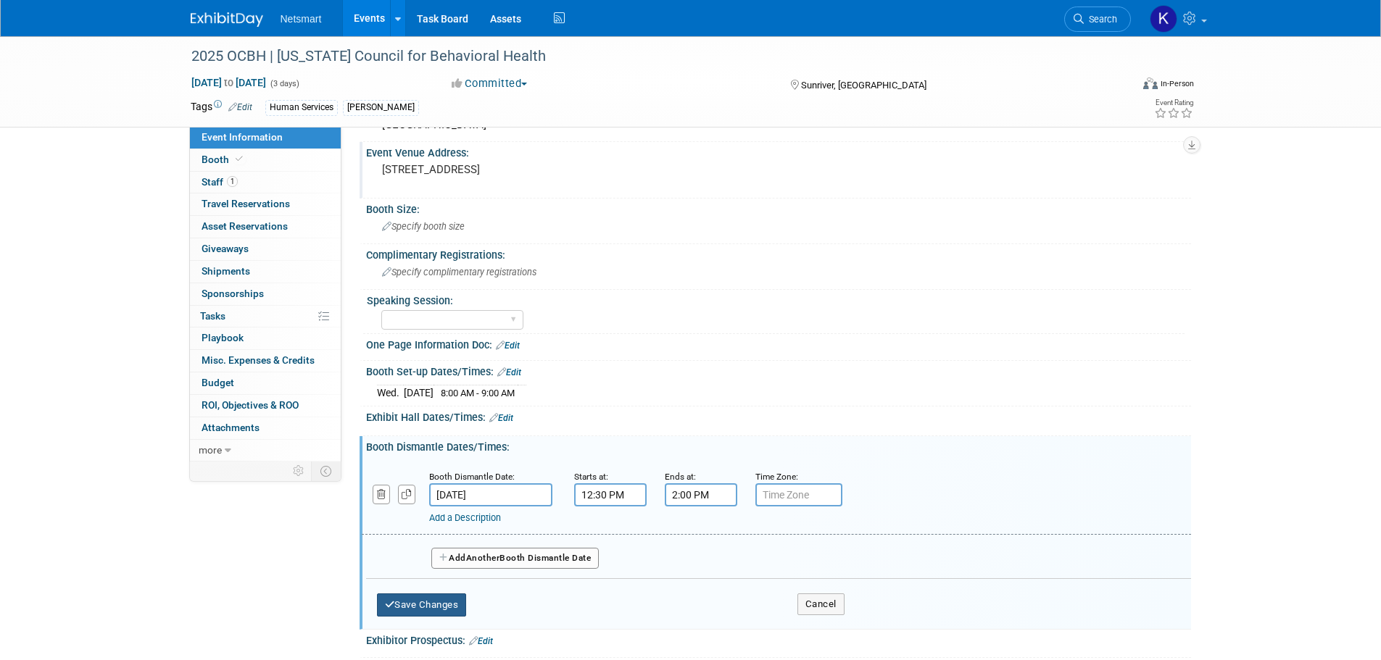
click at [449, 399] on button "Save Changes" at bounding box center [422, 605] width 90 height 23
